Goal: Task Accomplishment & Management: Complete application form

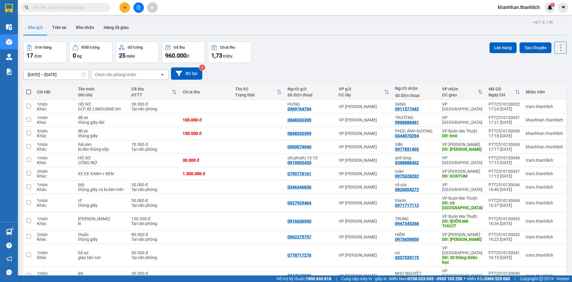
click at [128, 10] on button at bounding box center [125, 7] width 10 height 10
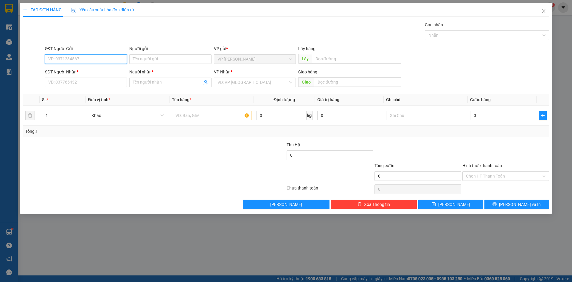
click at [98, 55] on input "SĐT Người Gửi" at bounding box center [86, 59] width 82 height 10
click at [93, 70] on div "0379262672" at bounding box center [86, 71] width 75 height 7
type input "0379262672"
type input "0972832455"
type input "A PHI"
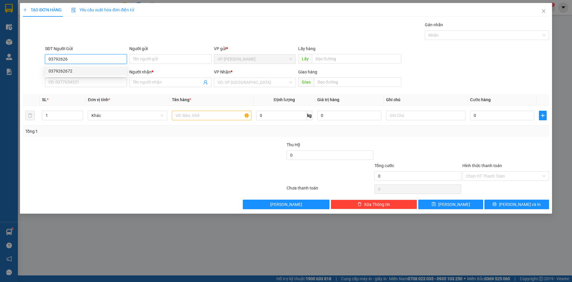
type input "N3 PHI NÔM"
type input "0379262672"
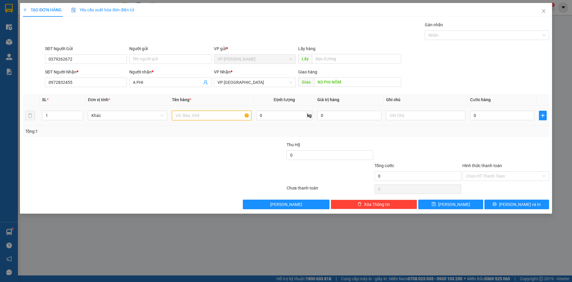
click at [203, 118] on input "text" at bounding box center [211, 116] width 79 height 10
type input "d"
type input "đ"
type input "gạo, quần áo"
click at [63, 116] on input "1" at bounding box center [62, 115] width 41 height 9
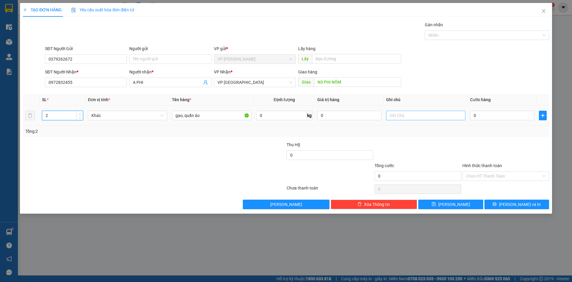
type input "2"
click at [397, 111] on input "text" at bounding box center [425, 116] width 79 height 10
click at [389, 118] on input "thùng xốp, 1 thùng" at bounding box center [425, 116] width 79 height 10
click at [432, 110] on div "1 thùng xốp, 1 thùng" at bounding box center [425, 115] width 79 height 12
click at [430, 113] on input "1 thùng xốp, 1 thùng" at bounding box center [425, 116] width 79 height 10
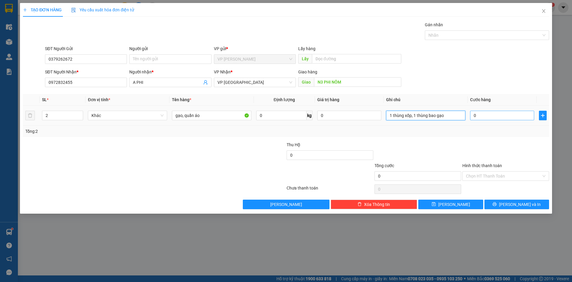
type input "1 thùng xốp, 1 thùng bao gạo"
click at [498, 115] on input "0" at bounding box center [502, 116] width 64 height 10
type input "8"
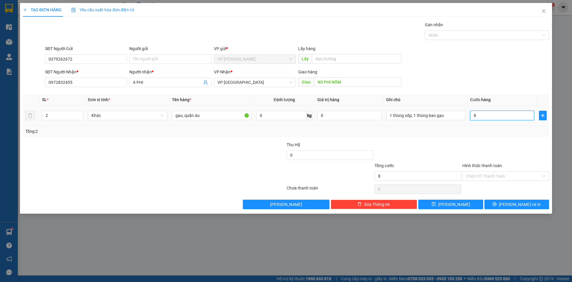
type input "80"
type input "800"
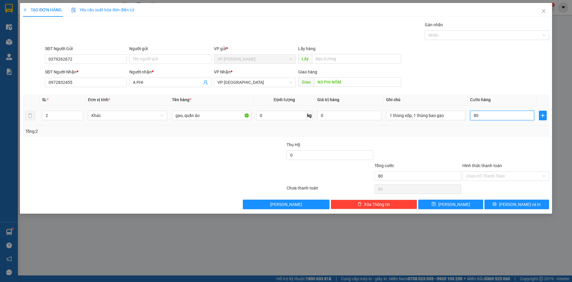
type input "800"
type input "8.000"
type input "80.000"
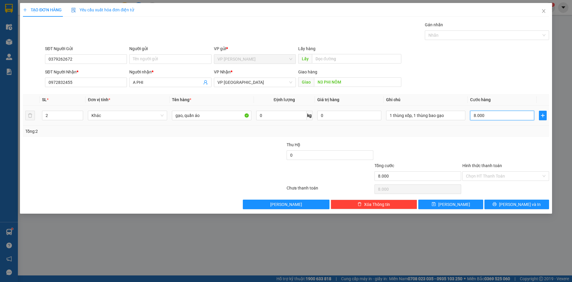
type input "80.000"
click at [521, 204] on span "[PERSON_NAME] và In" at bounding box center [520, 204] width 42 height 7
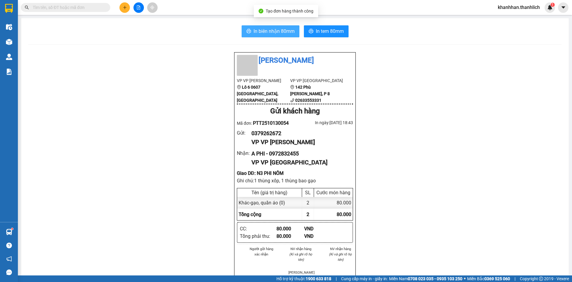
click at [283, 25] on button "In biên nhận 80mm" at bounding box center [271, 31] width 58 height 12
click at [123, 10] on button at bounding box center [125, 7] width 10 height 10
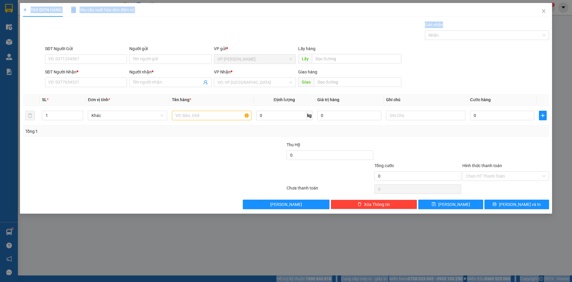
drag, startPoint x: 133, startPoint y: 34, endPoint x: 245, endPoint y: 289, distance: 277.9
click at [245, 281] on html "Kết quả tìm kiếm ( 0 ) Bộ lọc No Data khanhhan.thanhlich 1 Điều hành xe Kho hàn…" at bounding box center [286, 141] width 572 height 282
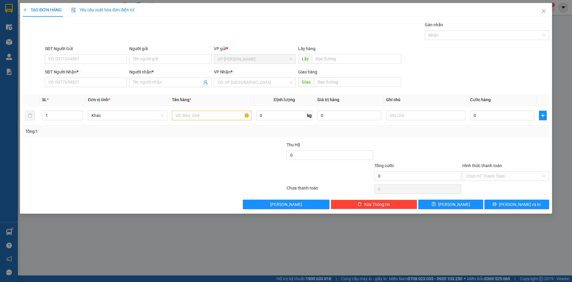
click at [470, 248] on div "TẠO ĐƠN HÀNG Yêu cầu xuất hóa đơn điện tử Transit Pickup Surcharge Ids Transit …" at bounding box center [286, 141] width 572 height 282
click at [71, 58] on input "SĐT Người Gửi" at bounding box center [86, 59] width 82 height 10
type input "0913739950"
click at [76, 84] on input "SĐT Người Nhận *" at bounding box center [86, 83] width 82 height 10
click at [86, 98] on div "0919396693 - lâm" at bounding box center [86, 94] width 82 height 10
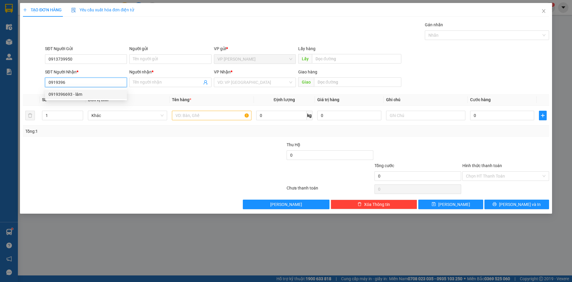
type input "0919396693"
type input "lâm"
type input "36 [PERSON_NAME]"
type input "0919396693"
click at [229, 114] on input "text" at bounding box center [211, 116] width 79 height 10
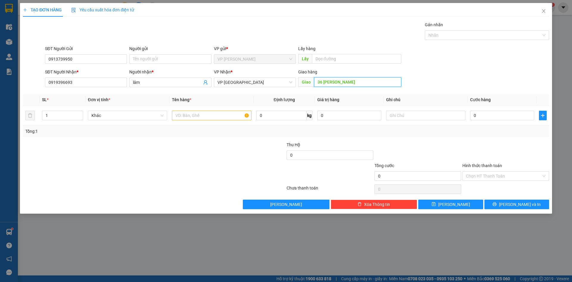
click at [359, 83] on input "36 [PERSON_NAME]" at bounding box center [357, 82] width 87 height 10
click at [193, 110] on div at bounding box center [211, 115] width 79 height 12
click at [197, 119] on input "text" at bounding box center [211, 116] width 79 height 10
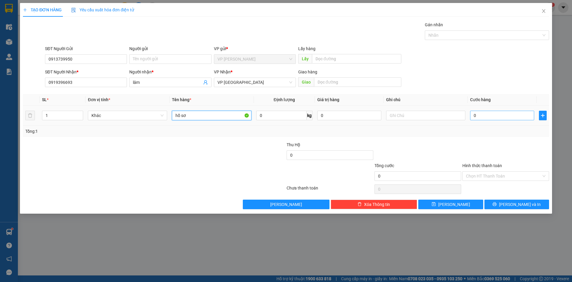
type input "hồ sơ"
click at [489, 117] on input "0" at bounding box center [502, 116] width 64 height 10
type input "3"
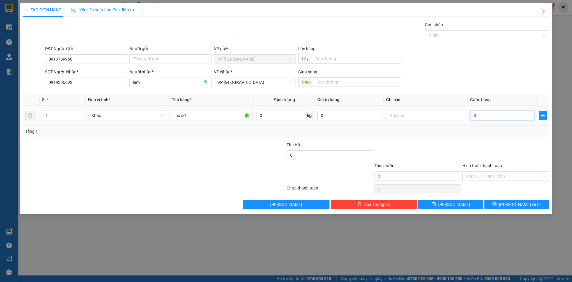
type input "30"
type input "300"
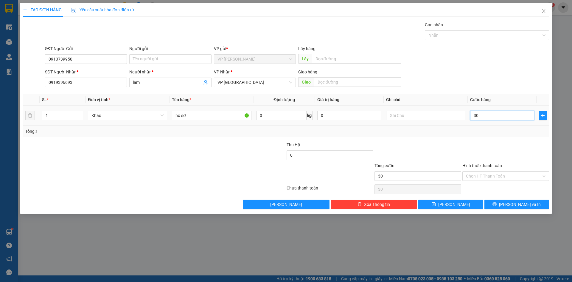
type input "300"
type input "3.000"
type input "30.000"
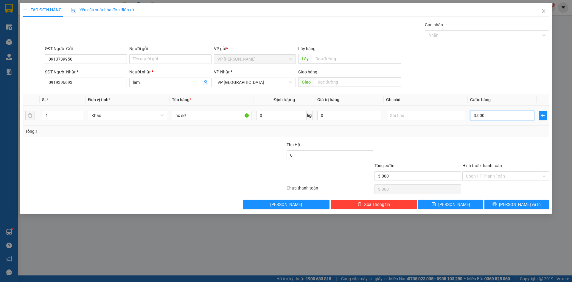
type input "30.000"
click at [496, 172] on input "Hình thức thanh toán" at bounding box center [503, 175] width 75 height 9
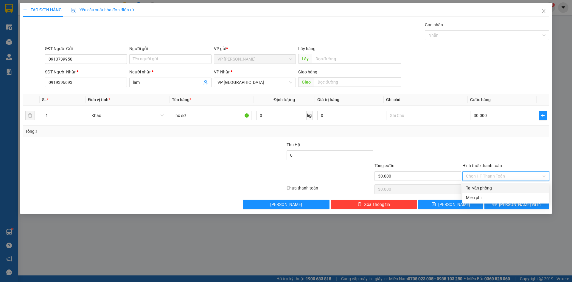
click at [502, 188] on div "Tại văn phòng" at bounding box center [506, 188] width 80 height 7
type input "0"
click at [511, 206] on button "[PERSON_NAME] và In" at bounding box center [517, 204] width 65 height 10
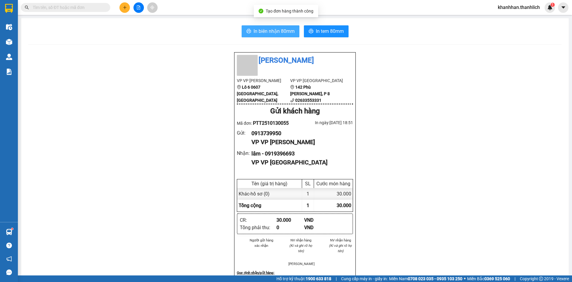
click at [269, 30] on span "In biên nhận 80mm" at bounding box center [274, 30] width 41 height 7
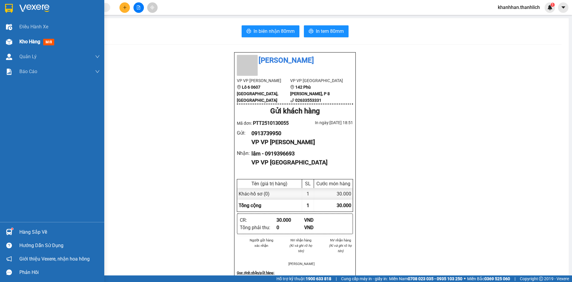
click at [16, 40] on div "Kho hàng mới" at bounding box center [52, 41] width 104 height 15
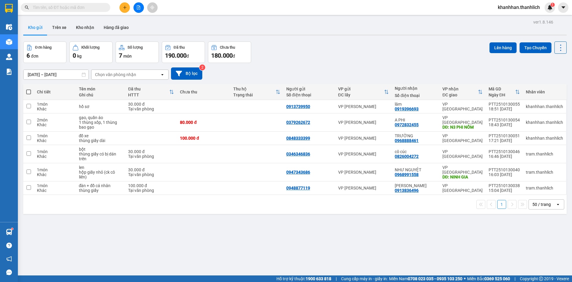
click at [123, 9] on icon "plus" at bounding box center [125, 7] width 4 height 4
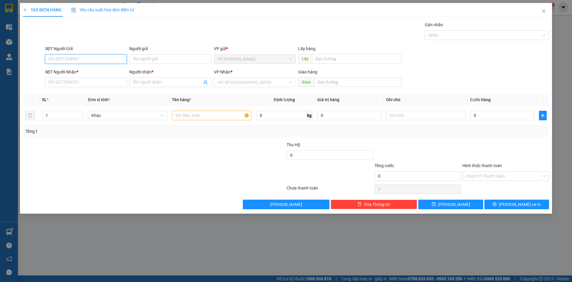
click at [61, 58] on input "SĐT Người Gửi" at bounding box center [86, 59] width 82 height 10
type input "0918099718"
click at [86, 83] on input "SĐT Người Nhận *" at bounding box center [86, 83] width 82 height 10
type input "0"
click at [58, 57] on input "0918099718" at bounding box center [86, 59] width 82 height 10
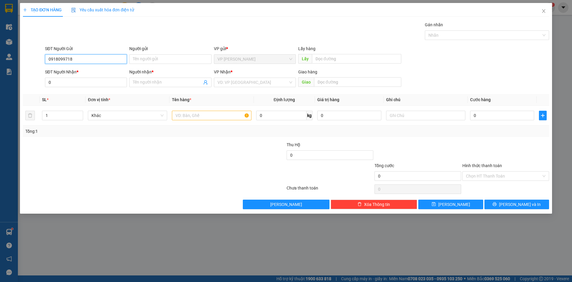
click at [58, 57] on input "0918099718" at bounding box center [86, 59] width 82 height 10
